Goal: Task Accomplishment & Management: Manage account settings

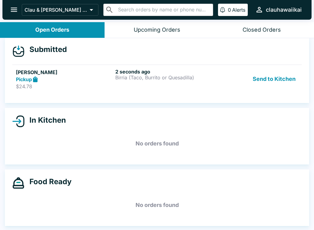
scroll to position [6, 0]
click at [275, 71] on button "Send to Kitchen" at bounding box center [274, 78] width 48 height 21
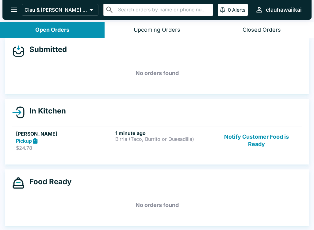
click at [246, 147] on button "Notify Customer Food is Ready" at bounding box center [256, 140] width 83 height 21
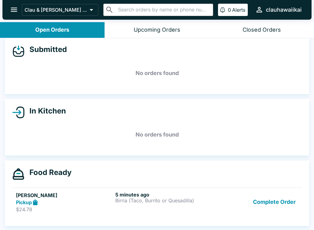
click at [290, 199] on button "Complete Order" at bounding box center [275, 201] width 48 height 21
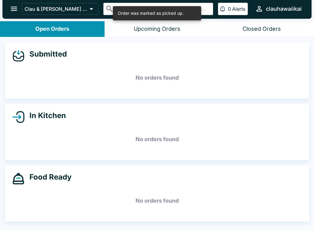
scroll to position [0, 0]
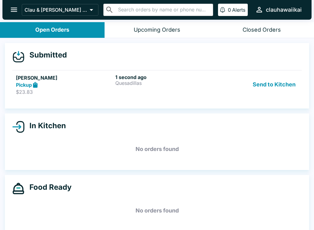
click at [262, 82] on button "Send to Kitchen" at bounding box center [274, 84] width 48 height 21
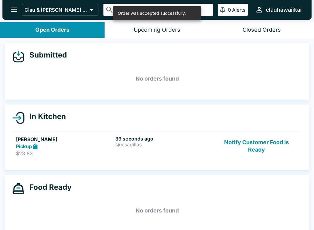
click at [123, 143] on p "Quesadillas" at bounding box center [163, 144] width 97 height 6
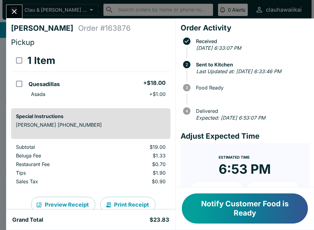
click at [256, 204] on button "Notify Customer Food is Ready" at bounding box center [245, 208] width 126 height 30
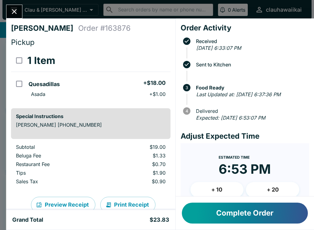
click at [10, 12] on icon "Close" at bounding box center [14, 11] width 8 height 8
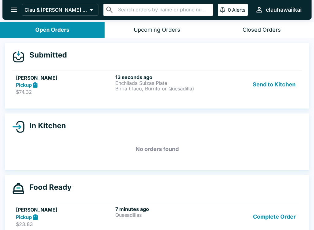
click at [280, 80] on button "Send to Kitchen" at bounding box center [274, 84] width 48 height 21
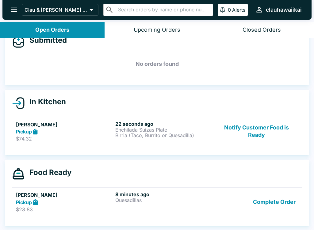
scroll to position [15, 0]
click at [136, 127] on p "Enchilada Suizas Plate" at bounding box center [163, 130] width 97 height 6
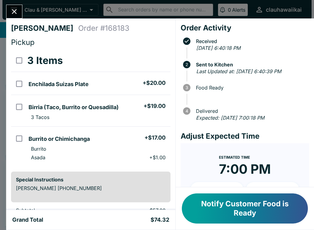
click at [13, 10] on icon "Close" at bounding box center [14, 11] width 5 height 5
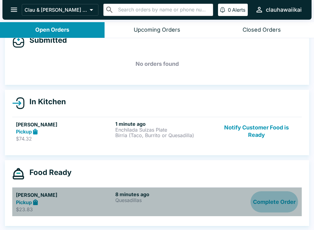
click at [268, 204] on button "Complete Order" at bounding box center [275, 201] width 48 height 21
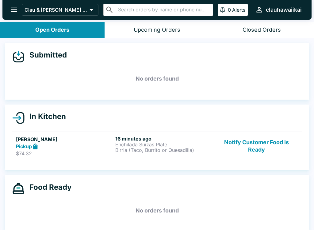
click at [153, 33] on div "Upcoming Orders" at bounding box center [157, 29] width 47 height 7
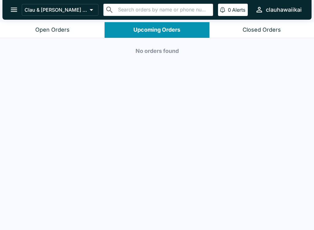
click at [74, 27] on button "Open Orders" at bounding box center [52, 30] width 105 height 16
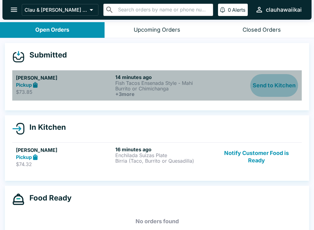
click at [280, 86] on button "Send to Kitchen" at bounding box center [274, 85] width 48 height 23
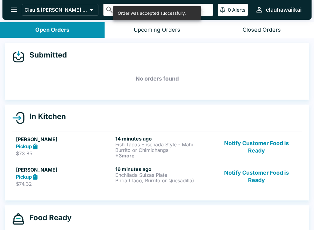
click at [257, 174] on button "Notify Customer Food is Ready" at bounding box center [256, 176] width 83 height 21
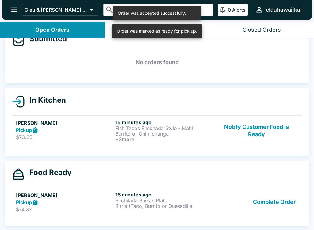
scroll to position [16, 0]
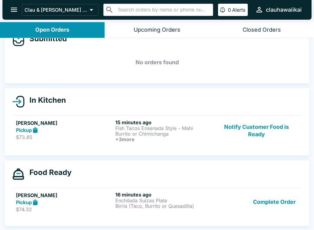
click at [276, 200] on button "Complete Order" at bounding box center [275, 201] width 48 height 21
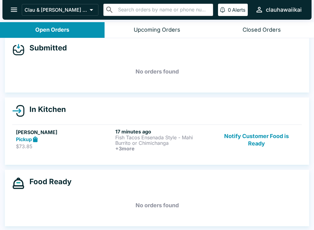
scroll to position [7, 0]
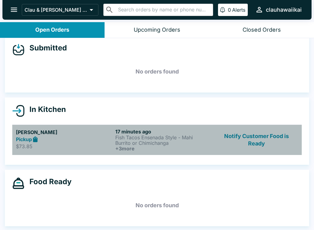
click at [159, 135] on p "Fish Tacos Ensenada Style - Mahi" at bounding box center [163, 137] width 97 height 6
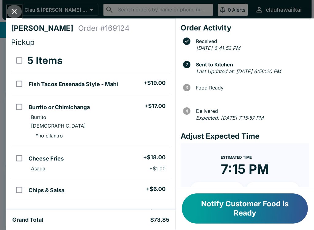
click at [15, 6] on button "Close" at bounding box center [14, 11] width 16 height 13
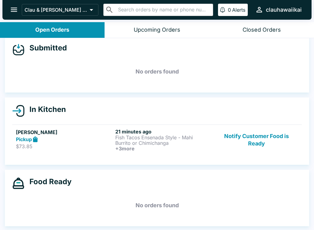
click at [134, 134] on p "Fish Tacos Ensenada Style - Mahi" at bounding box center [163, 137] width 97 height 6
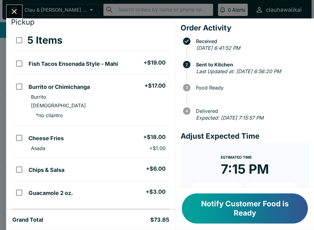
scroll to position [18, 0]
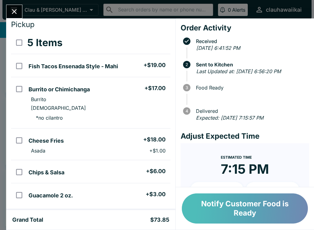
click at [265, 217] on button "Notify Customer Food is Ready" at bounding box center [245, 208] width 126 height 30
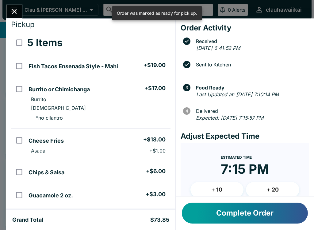
click at [11, 7] on button "Close" at bounding box center [14, 11] width 16 height 13
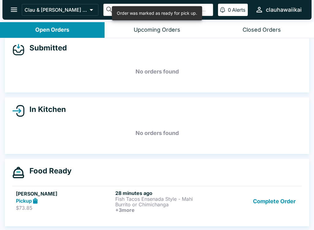
scroll to position [1, 0]
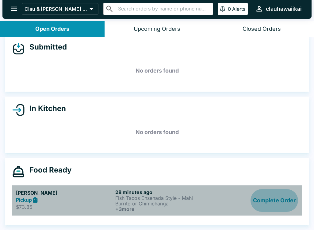
click at [275, 202] on button "Complete Order" at bounding box center [275, 200] width 48 height 23
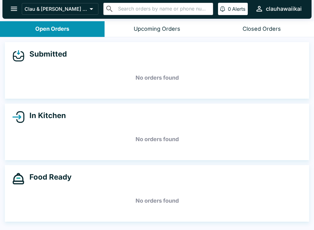
scroll to position [0, 0]
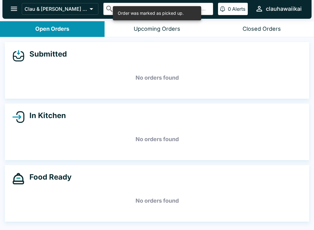
click at [11, 8] on icon "open drawer" at bounding box center [14, 9] width 8 height 8
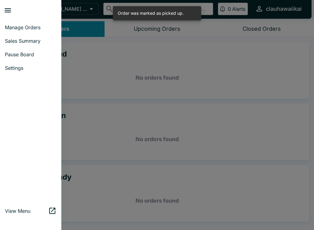
click at [167, 170] on div at bounding box center [157, 115] width 314 height 230
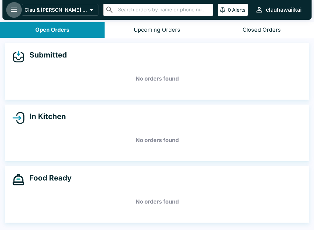
click at [18, 9] on button "open drawer" at bounding box center [14, 10] width 16 height 16
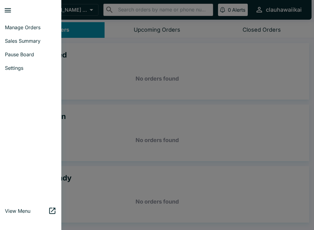
click at [19, 6] on div at bounding box center [33, 10] width 58 height 16
click at [43, 56] on span "Pause Board" at bounding box center [31, 54] width 52 height 6
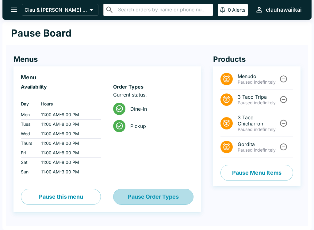
click at [137, 191] on button "Pause Order Types" at bounding box center [153, 196] width 80 height 16
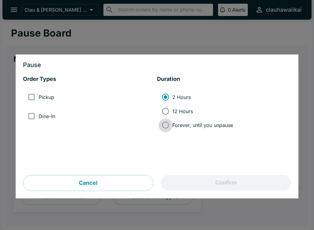
click at [169, 129] on input "Forever, until you unpause" at bounding box center [166, 125] width 14 height 14
radio input "true"
click at [164, 127] on input "Forever, until you unpause" at bounding box center [166, 125] width 14 height 14
click at [22, 94] on div "Pause Order Types Pickup Dine-In Duration 2 Hours 12 Hours Forever, until you u…" at bounding box center [157, 127] width 283 height 144
click at [29, 95] on input "Pickup" at bounding box center [32, 97] width 14 height 14
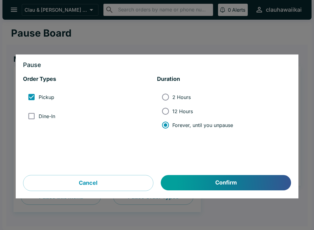
click at [29, 95] on input "Pickup" at bounding box center [32, 97] width 14 height 14
checkbox input "false"
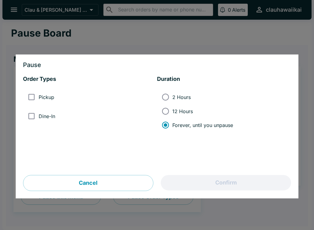
click at [25, 119] on input "Dine-In" at bounding box center [32, 116] width 14 height 14
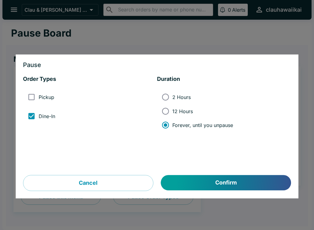
click at [28, 116] on input "Dine-In" at bounding box center [32, 116] width 14 height 14
checkbox input "false"
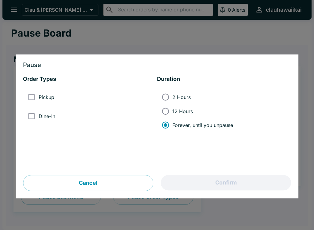
click at [29, 94] on input "Pickup" at bounding box center [32, 97] width 14 height 14
checkbox input "true"
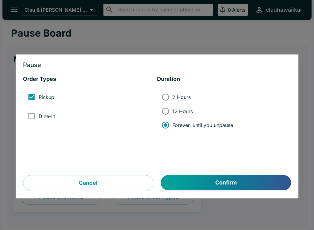
click at [30, 112] on input "Dine-In" at bounding box center [32, 116] width 14 height 14
checkbox input "true"
click at [163, 98] on input "2 Hours" at bounding box center [166, 97] width 14 height 14
radio input "true"
click at [168, 126] on input "Forever, until you unpause" at bounding box center [166, 125] width 14 height 14
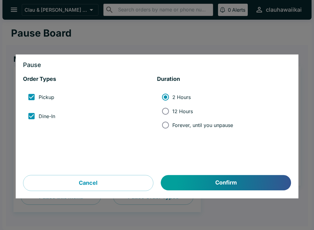
radio input "true"
click at [163, 126] on input "Forever, until you unpause" at bounding box center [166, 125] width 14 height 14
click at [174, 94] on label "2 Hours" at bounding box center [196, 97] width 75 height 14
click at [172, 94] on input "2 Hours" at bounding box center [166, 97] width 14 height 14
radio input "true"
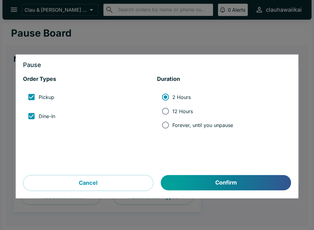
click at [170, 122] on input "Forever, until you unpause" at bounding box center [166, 125] width 14 height 14
radio input "true"
click at [167, 100] on input "2 Hours" at bounding box center [166, 97] width 14 height 14
radio input "true"
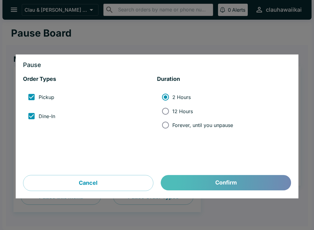
click at [231, 183] on button "Confirm" at bounding box center [226, 182] width 130 height 15
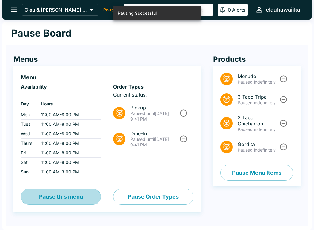
click at [47, 199] on button "Pause this menu" at bounding box center [61, 196] width 80 height 16
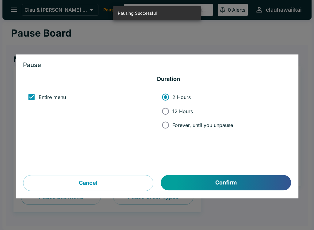
click at [228, 182] on button "Confirm" at bounding box center [226, 182] width 130 height 15
